Goal: Task Accomplishment & Management: Complete application form

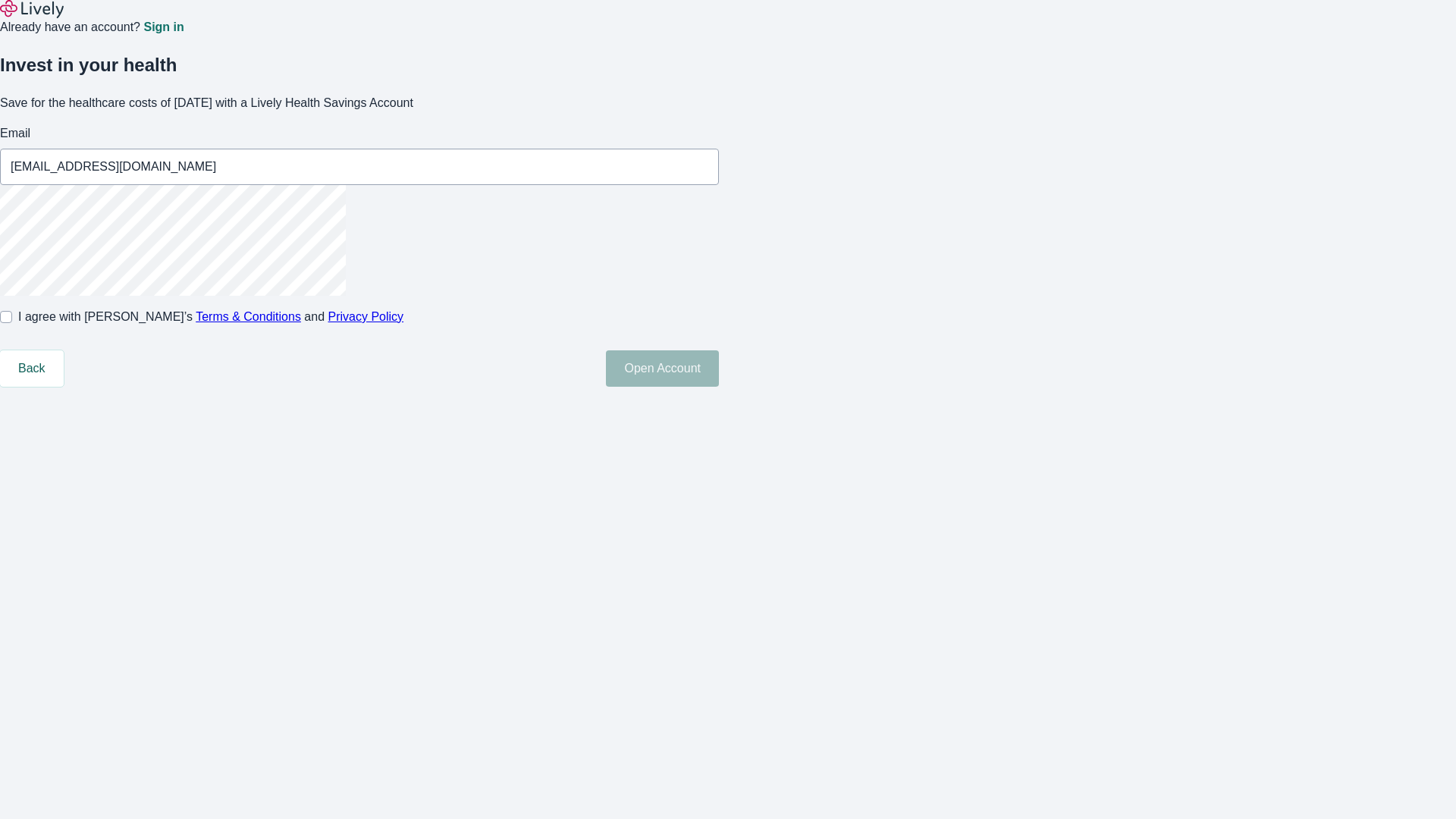
click at [12, 323] on input "I agree with Lively’s Terms & Conditions and Privacy Policy" at bounding box center [6, 317] width 12 height 12
checkbox input "true"
click at [719, 387] on button "Open Account" at bounding box center [662, 369] width 113 height 37
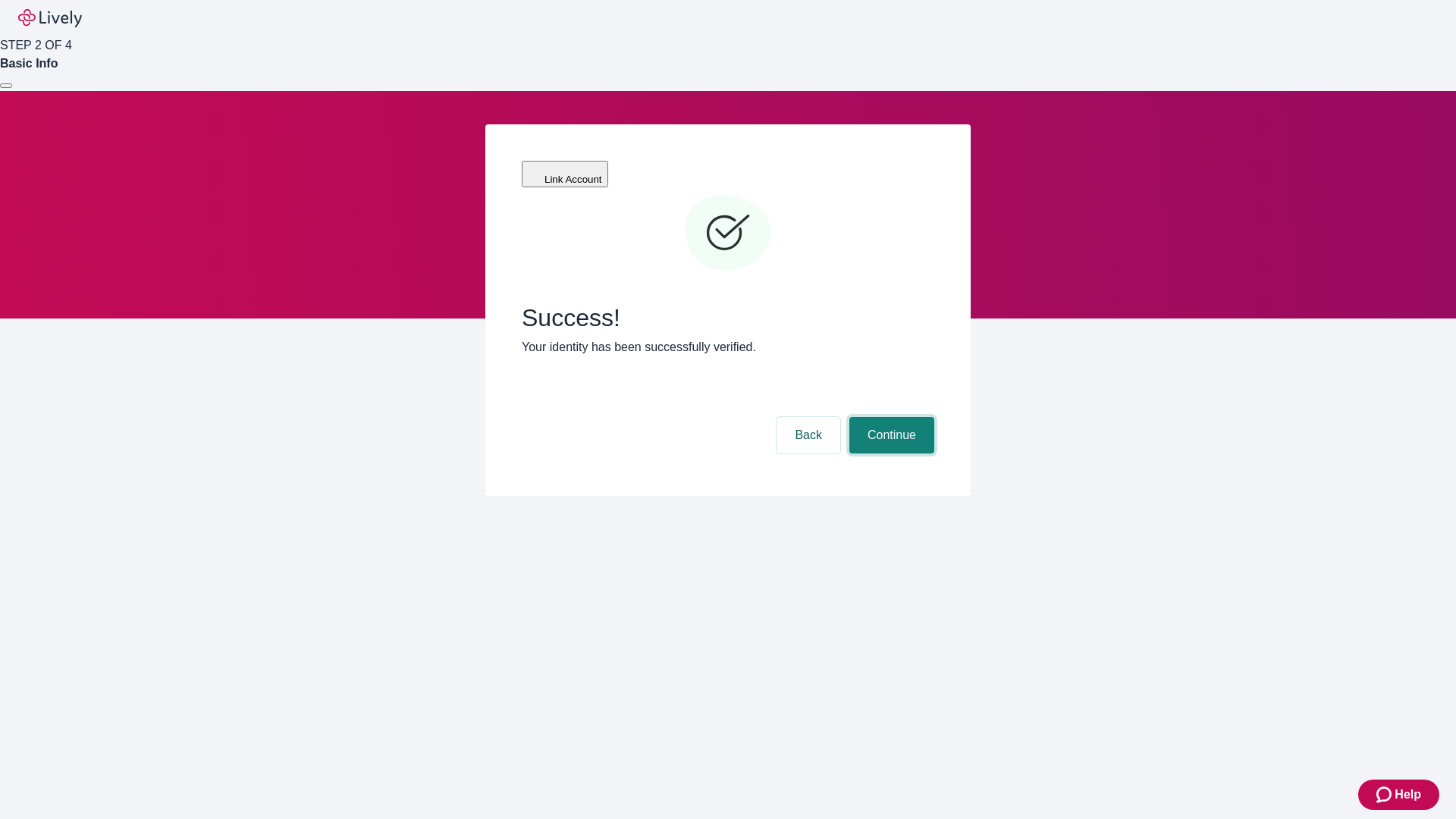
click at [890, 417] on button "Continue" at bounding box center [892, 435] width 85 height 37
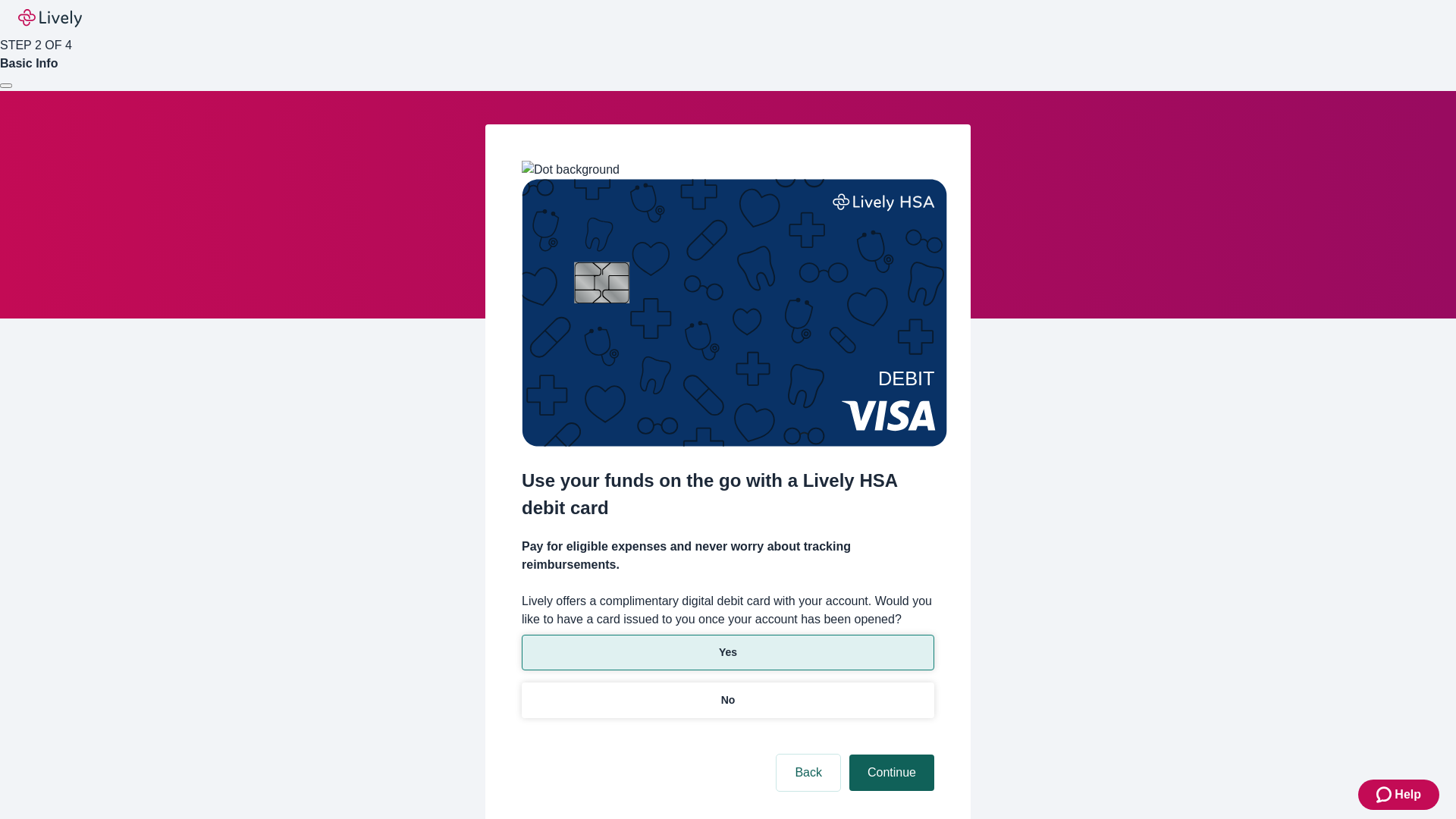
click at [727, 693] on p "No" at bounding box center [728, 701] width 14 height 16
click at [890, 755] on button "Continue" at bounding box center [892, 773] width 85 height 37
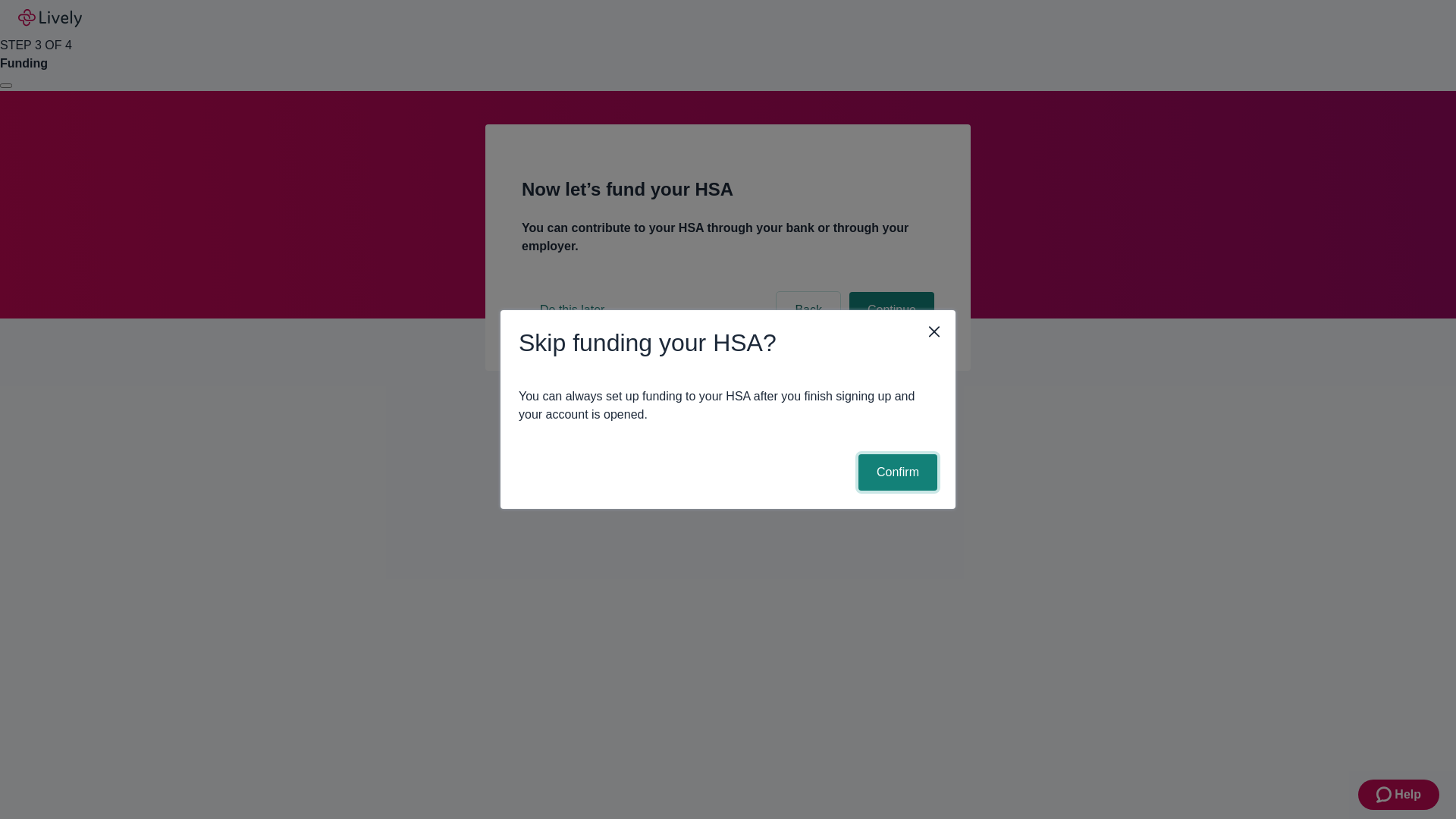
click at [896, 472] on button "Confirm" at bounding box center [898, 473] width 79 height 37
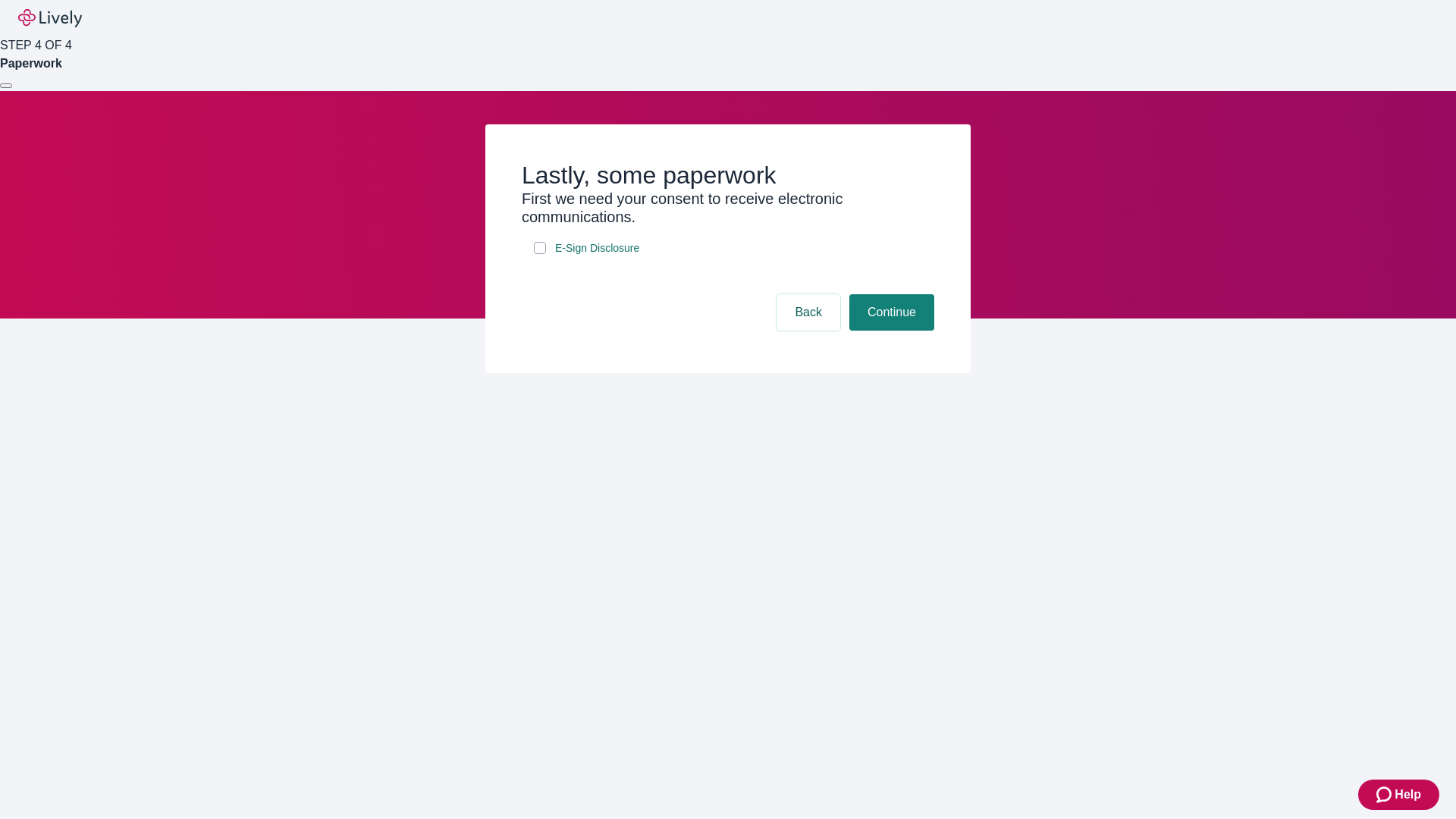
click at [540, 254] on input "E-Sign Disclosure" at bounding box center [541, 248] width 12 height 12
checkbox input "true"
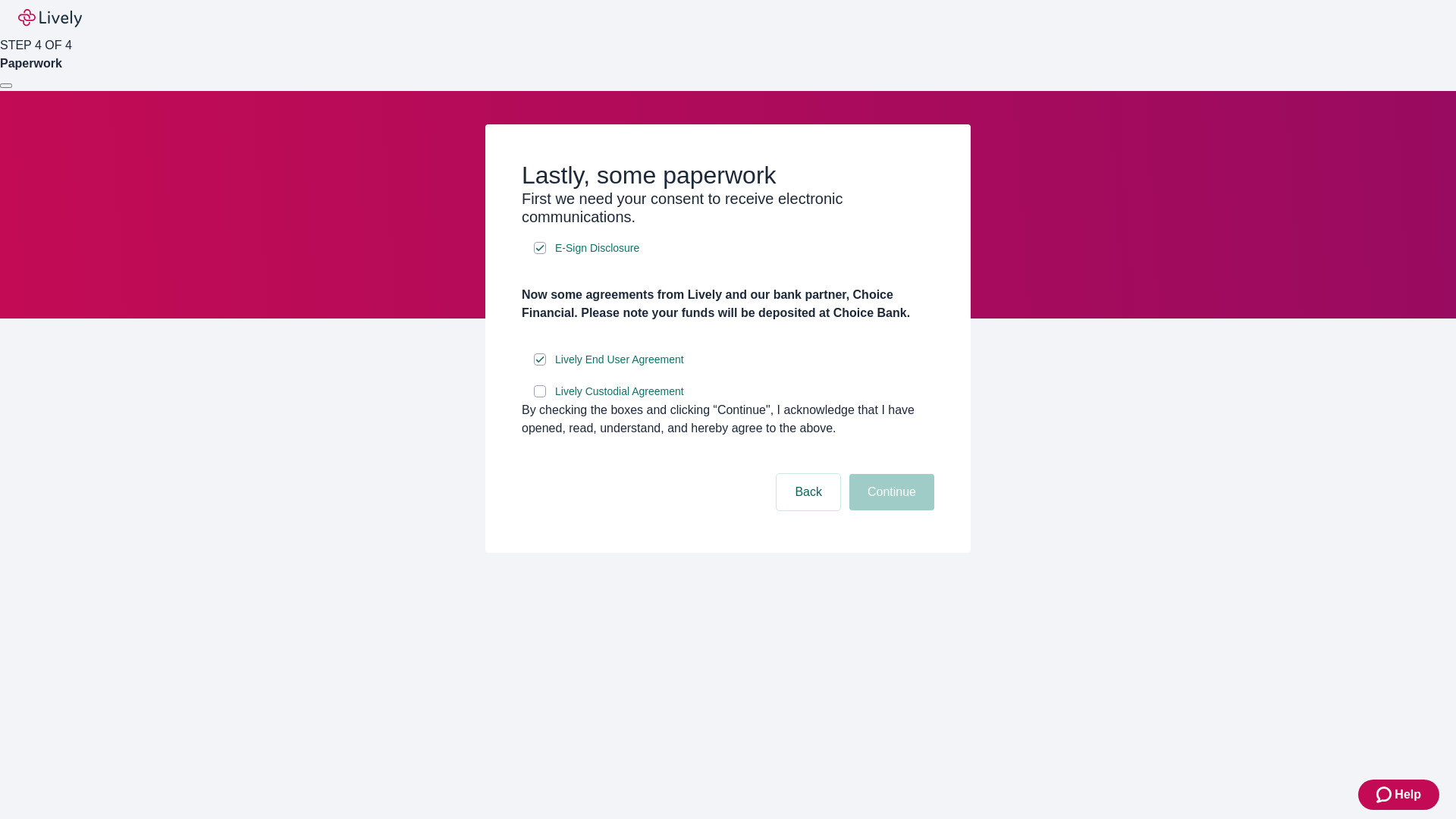
click at [540, 398] on input "Lively Custodial Agreement" at bounding box center [541, 392] width 12 height 12
checkbox input "true"
click at [890, 511] on button "Continue" at bounding box center [892, 492] width 85 height 37
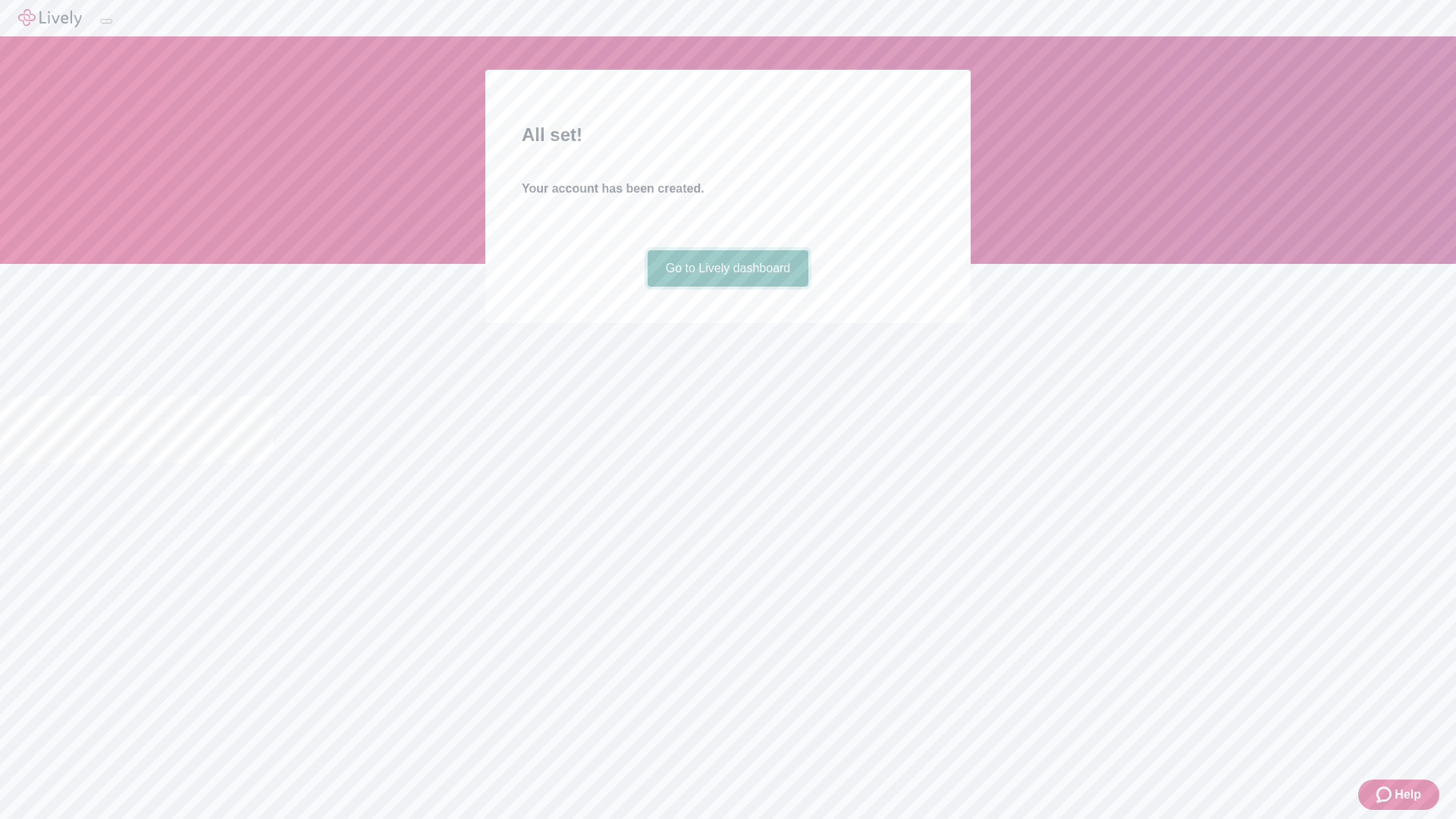
click at [727, 286] on link "Go to Lively dashboard" at bounding box center [728, 269] width 161 height 37
